Goal: Task Accomplishment & Management: Use online tool/utility

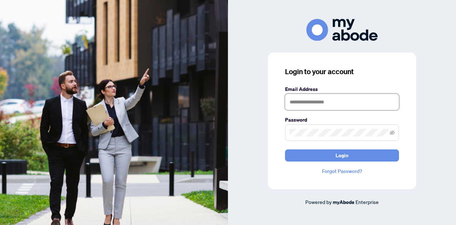
type input "**********"
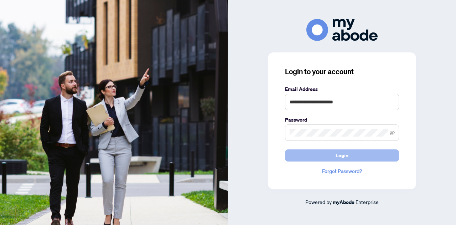
click at [344, 158] on span "Login" at bounding box center [342, 155] width 13 height 11
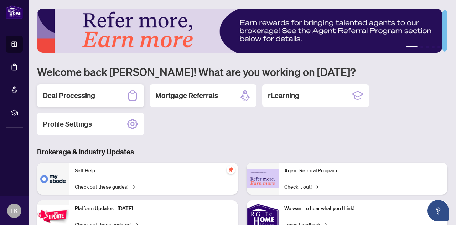
click at [76, 100] on h2 "Deal Processing" at bounding box center [69, 96] width 52 height 10
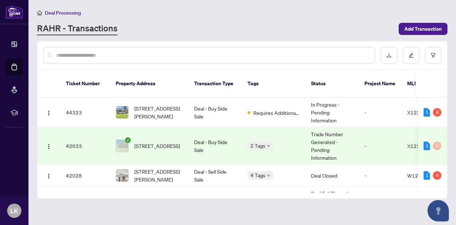
click at [159, 142] on span "[STREET_ADDRESS]" at bounding box center [157, 146] width 46 height 8
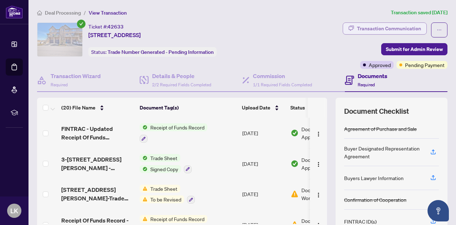
click at [394, 30] on div "Transaction Communication" at bounding box center [389, 28] width 64 height 11
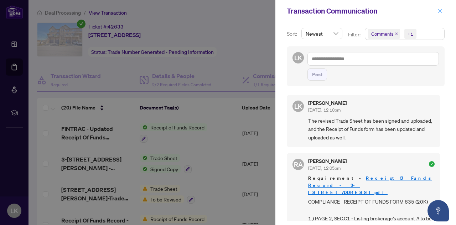
click at [440, 11] on icon "close" at bounding box center [441, 11] width 4 height 4
